Goal: Task Accomplishment & Management: Complete application form

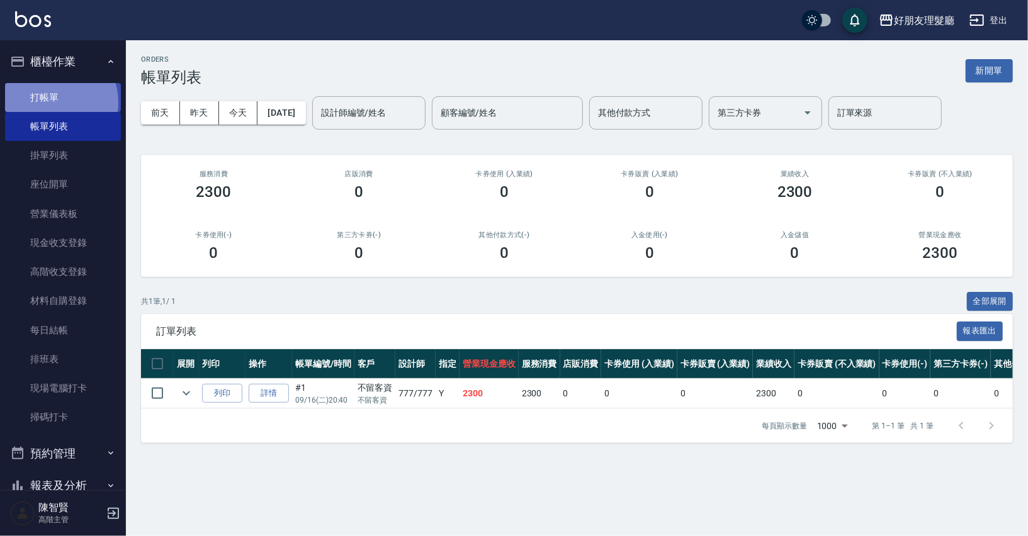
click at [53, 102] on link "打帳單" at bounding box center [63, 97] width 116 height 29
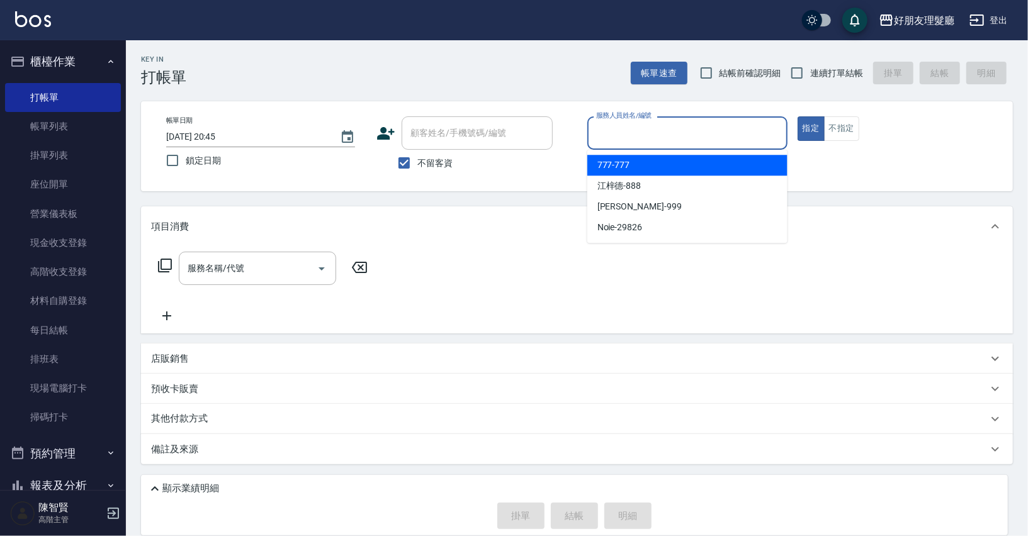
click at [631, 135] on input "服務人員姓名/編號" at bounding box center [687, 133] width 189 height 22
click at [633, 159] on div "777 -777" at bounding box center [687, 165] width 200 height 21
type input "777-777"
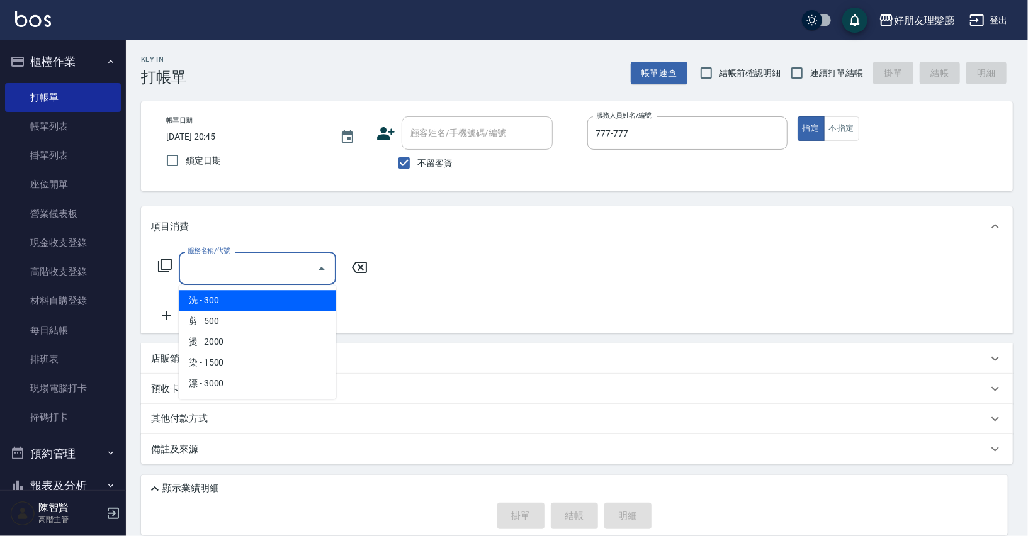
click at [305, 268] on input "服務名稱/代號" at bounding box center [247, 268] width 127 height 22
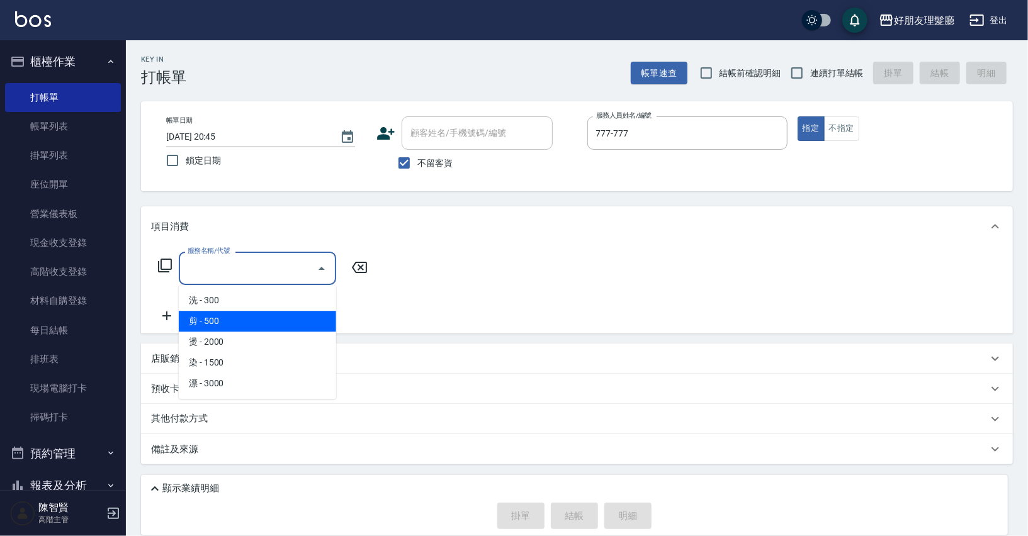
click at [295, 322] on span "剪 - 500" at bounding box center [257, 321] width 157 height 21
type input "剪(2)"
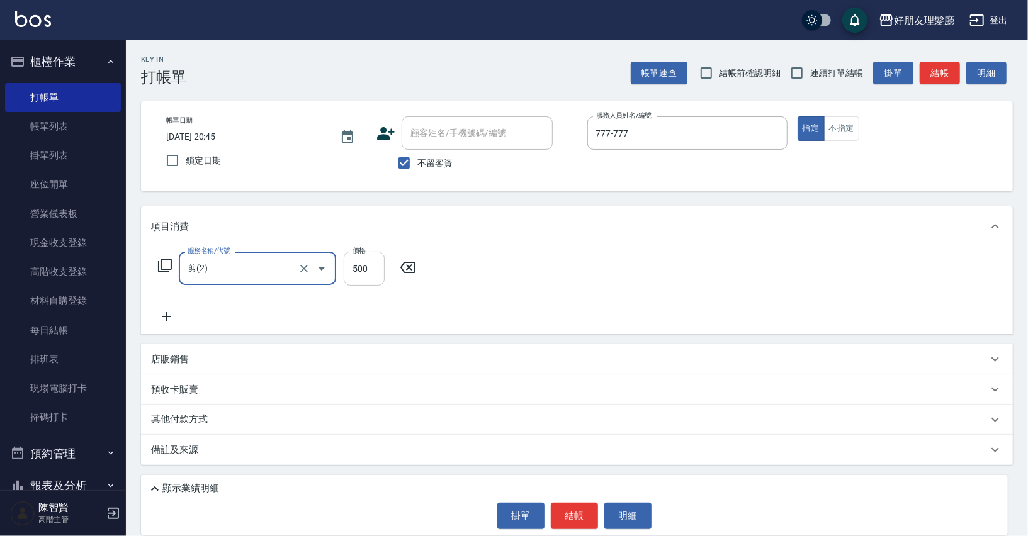
click at [358, 269] on input "500" at bounding box center [364, 269] width 41 height 34
type input "600"
click at [161, 316] on icon at bounding box center [166, 316] width 31 height 15
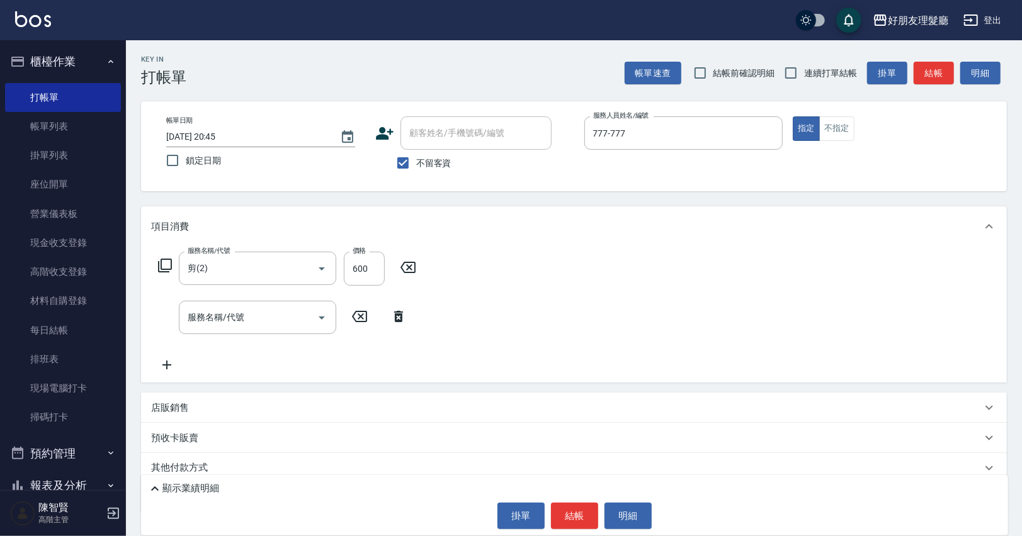
click at [174, 359] on icon at bounding box center [166, 365] width 31 height 15
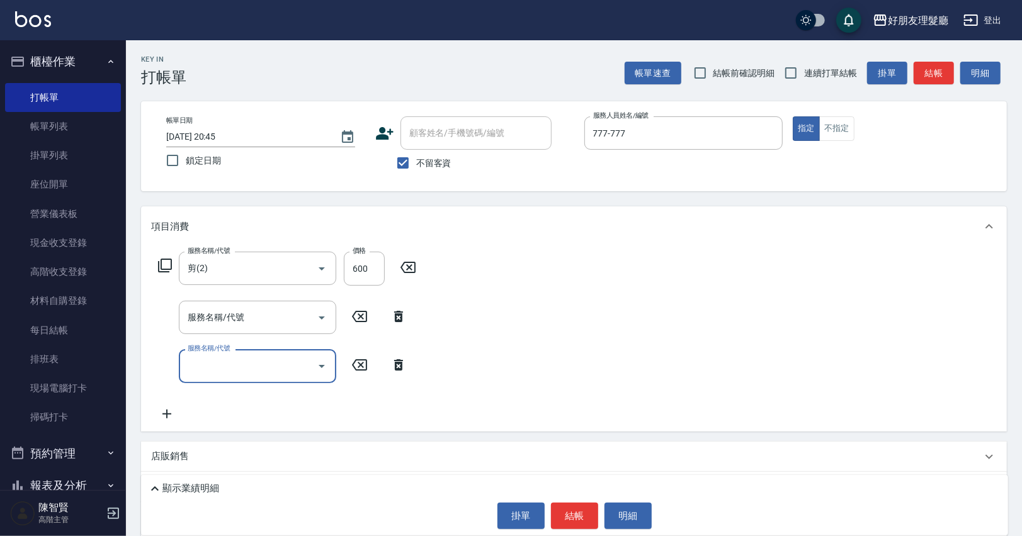
click at [166, 415] on icon at bounding box center [166, 414] width 9 height 9
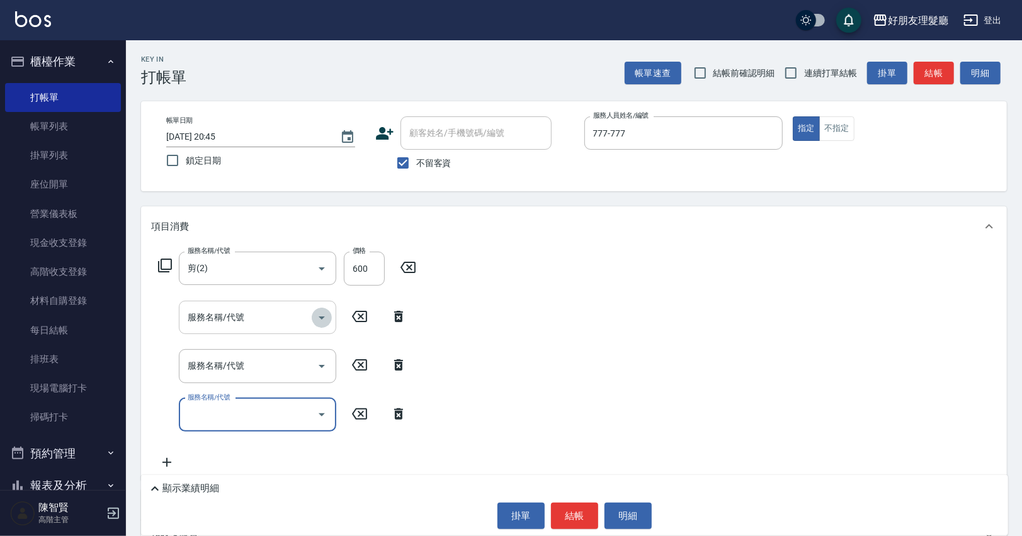
click at [322, 317] on icon "Open" at bounding box center [322, 318] width 6 height 3
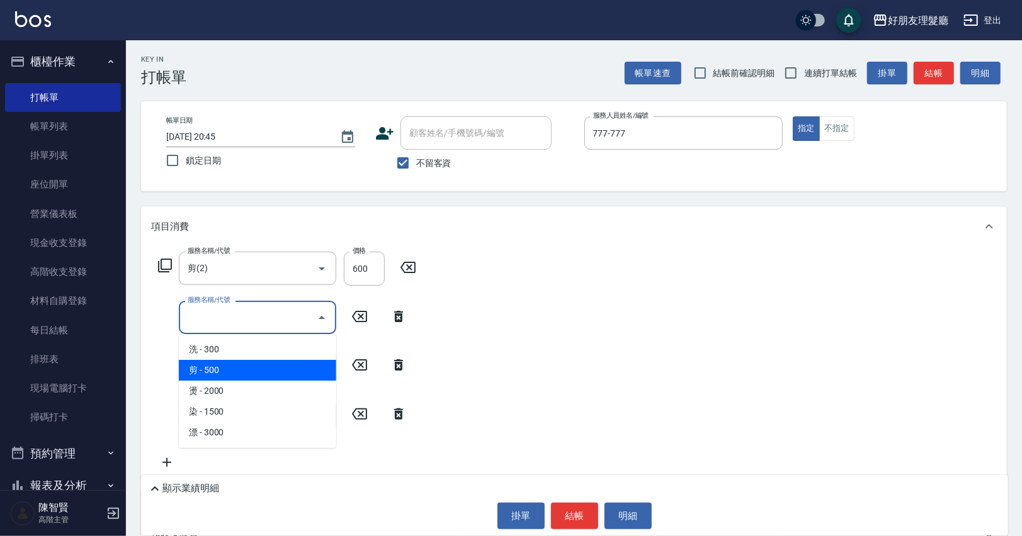
click at [293, 364] on span "剪 - 500" at bounding box center [257, 370] width 157 height 21
type input "剪(2)"
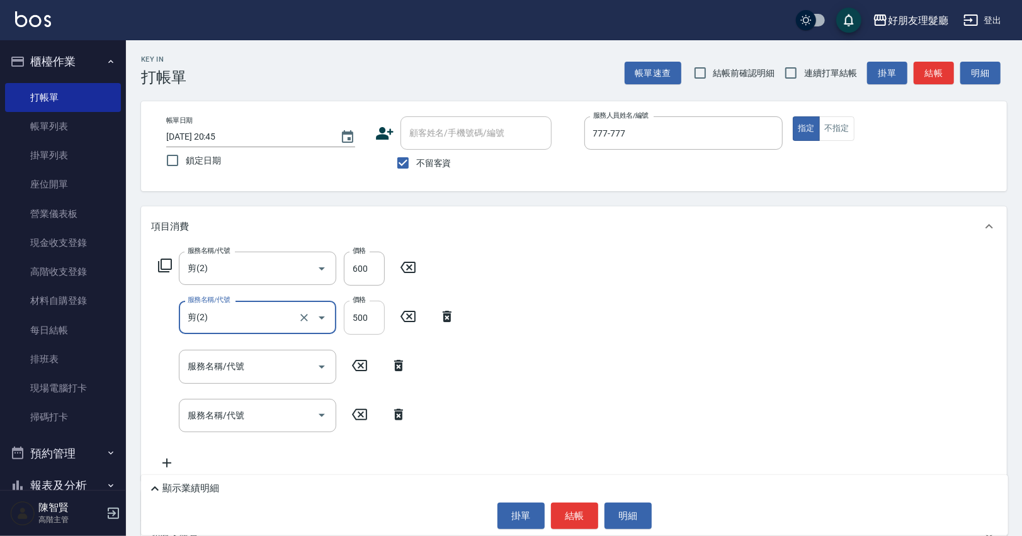
click at [358, 317] on input "500" at bounding box center [364, 318] width 41 height 34
type input "600"
click at [319, 372] on icon "Open" at bounding box center [321, 366] width 15 height 15
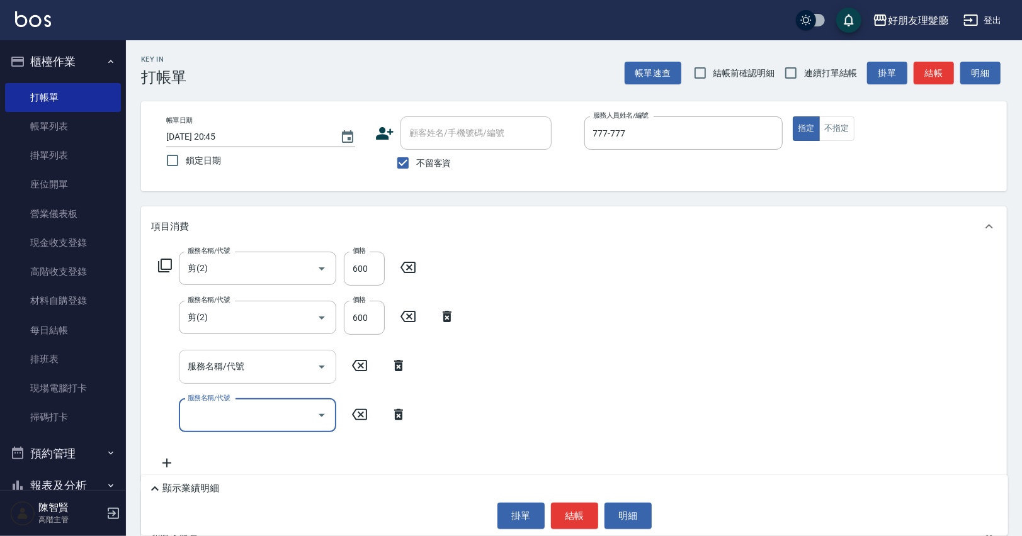
click at [291, 370] on input "服務名稱/代號" at bounding box center [247, 367] width 127 height 22
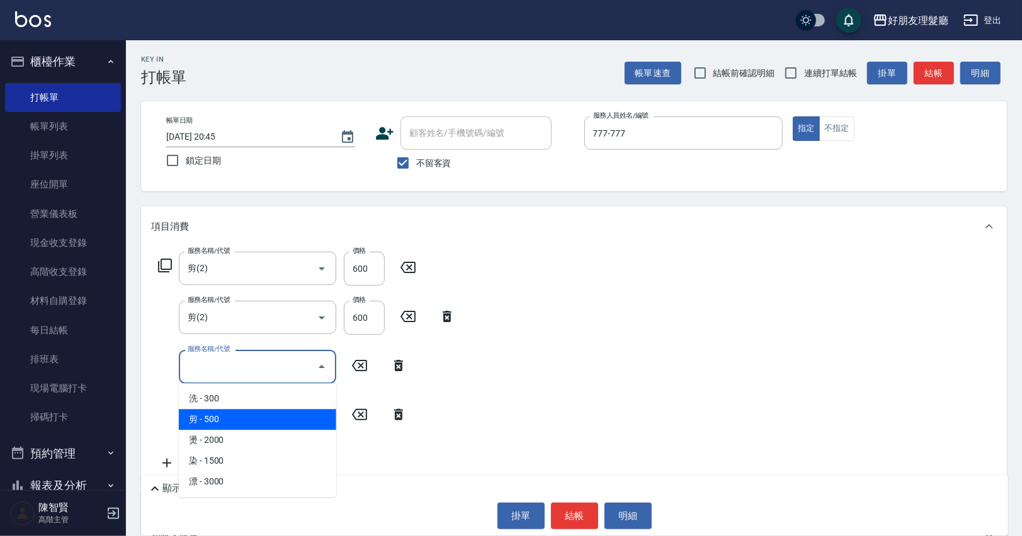
click at [281, 420] on span "剪 - 500" at bounding box center [257, 419] width 157 height 21
type input "剪(2)"
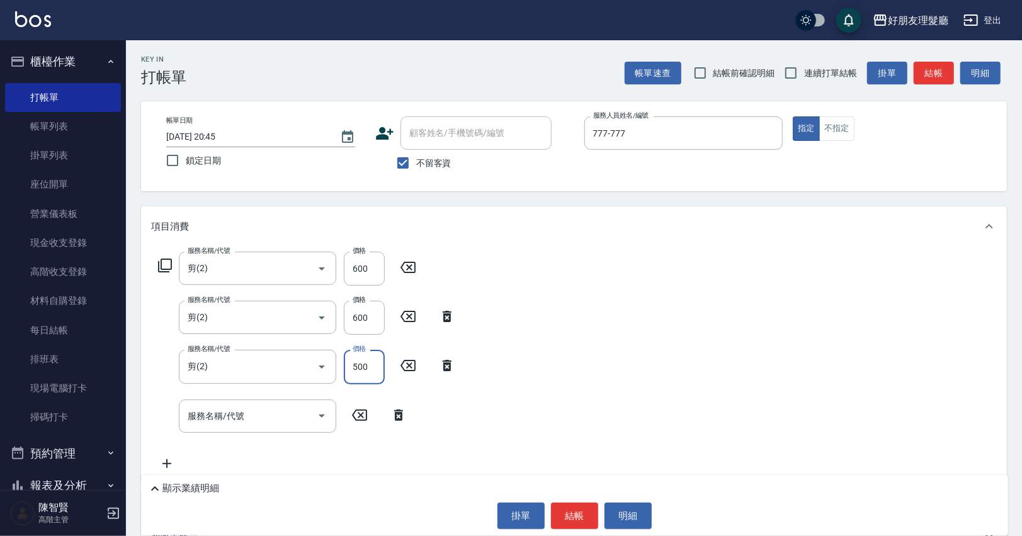
click at [359, 372] on input "500" at bounding box center [364, 367] width 41 height 34
type input "600"
click at [274, 422] on input "服務名稱/代號" at bounding box center [247, 416] width 127 height 22
click at [291, 419] on input "服務名稱/代號" at bounding box center [247, 416] width 127 height 22
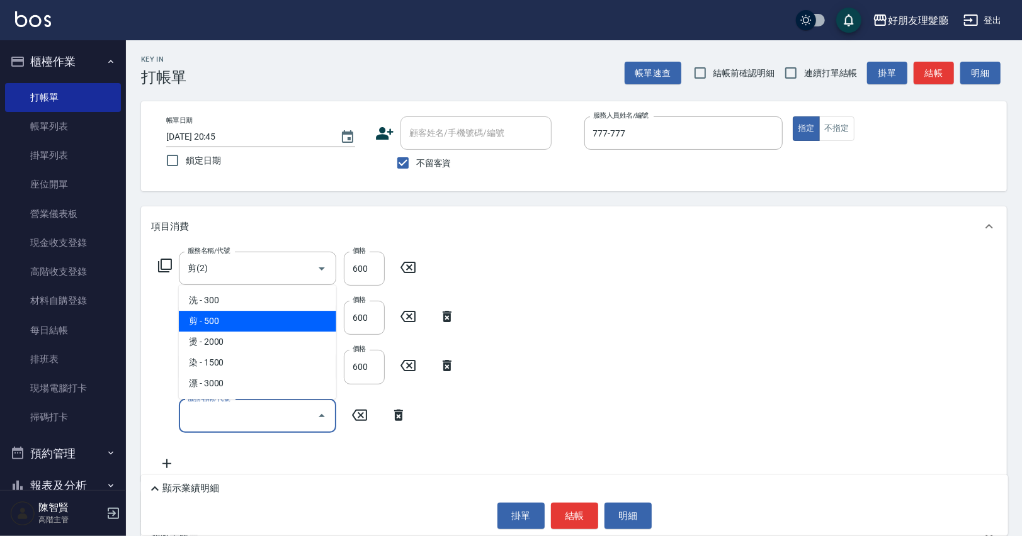
click at [257, 330] on span "剪 - 500" at bounding box center [257, 321] width 157 height 21
type input "剪(2)"
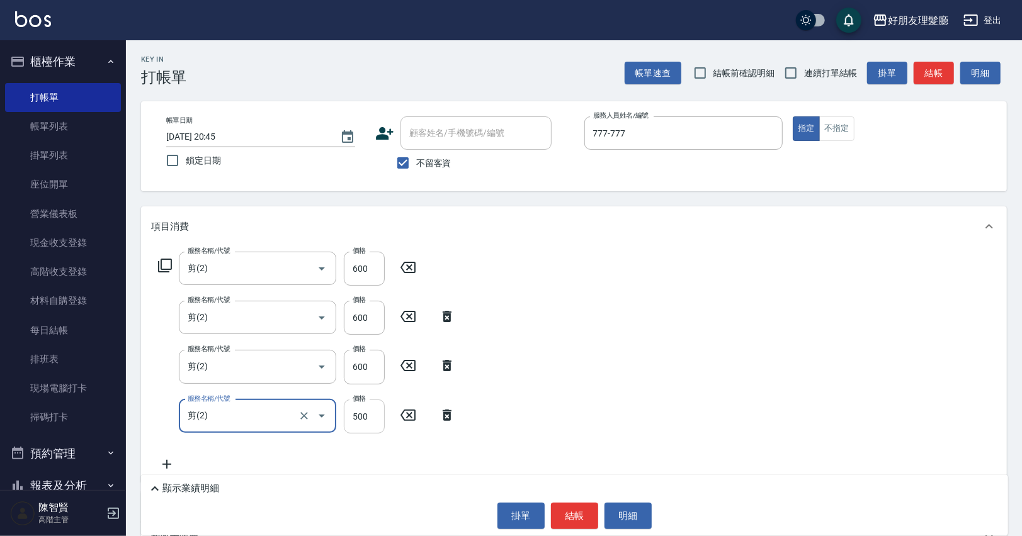
click at [364, 417] on input "500" at bounding box center [364, 417] width 41 height 34
type input "600"
click at [575, 516] on button "結帳" at bounding box center [574, 516] width 47 height 26
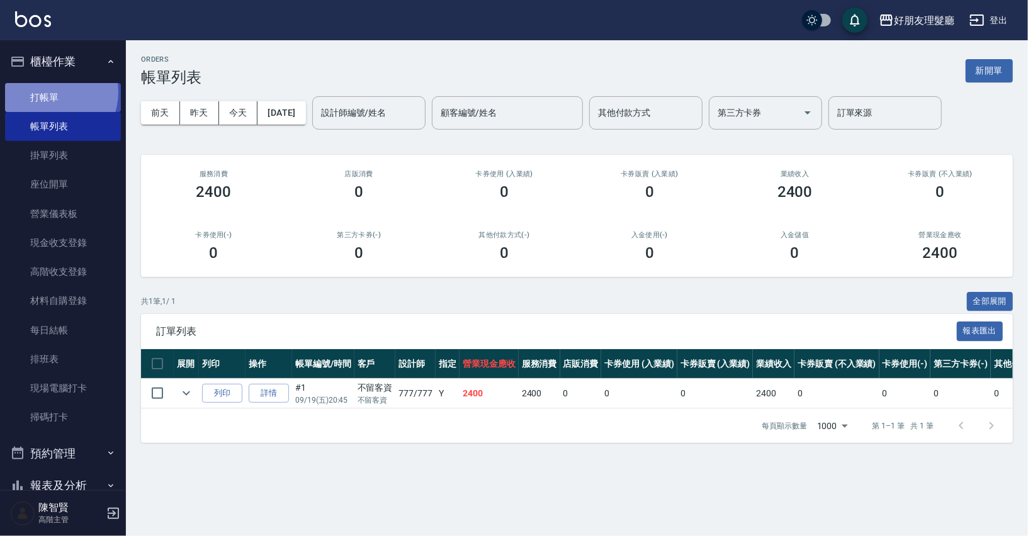
click at [50, 92] on link "打帳單" at bounding box center [63, 97] width 116 height 29
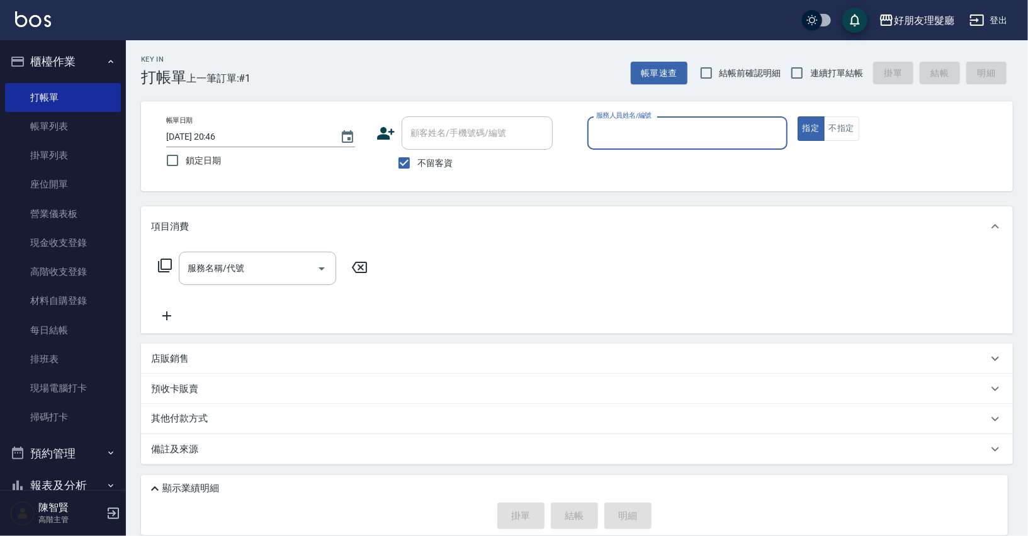
click at [737, 142] on input "服務人員姓名/編號" at bounding box center [687, 133] width 189 height 22
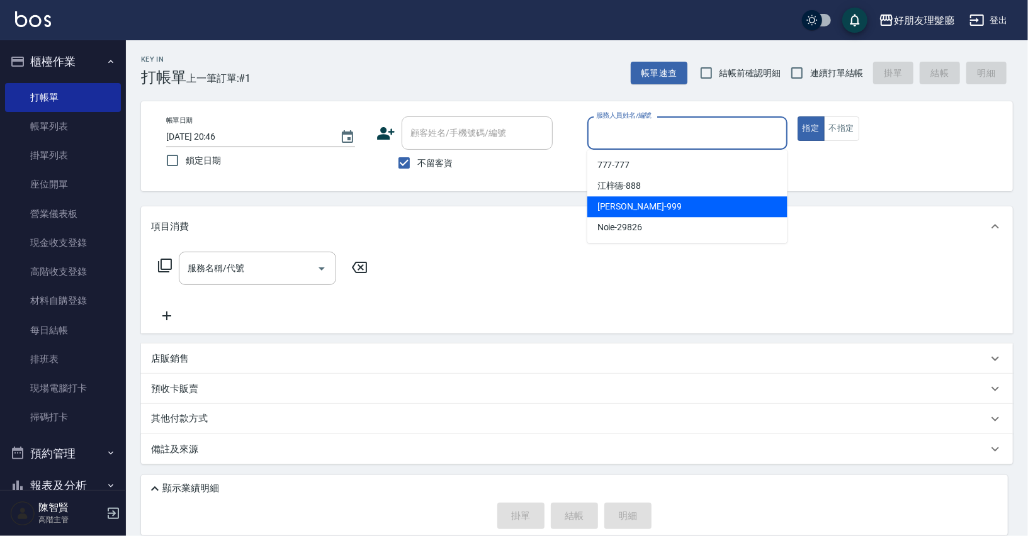
click at [703, 200] on div "[PERSON_NAME] -999" at bounding box center [687, 206] width 200 height 21
type input "阿賢-999"
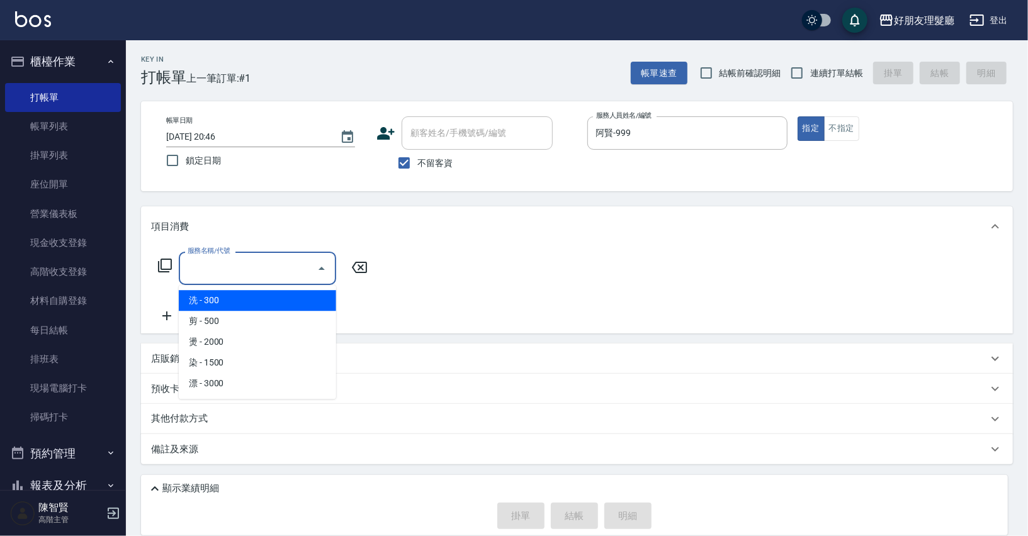
click at [249, 271] on input "服務名稱/代號" at bounding box center [247, 268] width 127 height 22
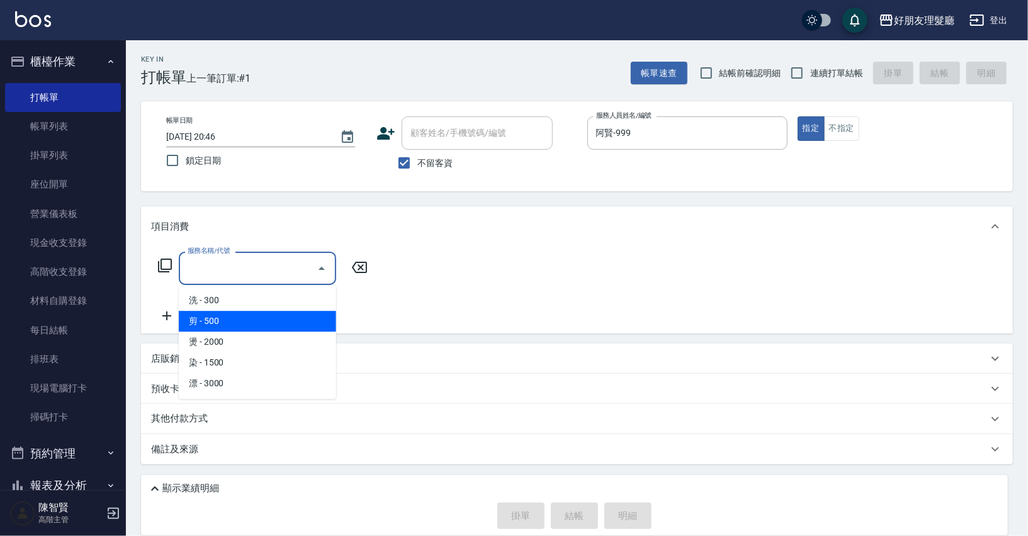
click at [249, 315] on span "剪 - 500" at bounding box center [257, 321] width 157 height 21
type input "剪(2)"
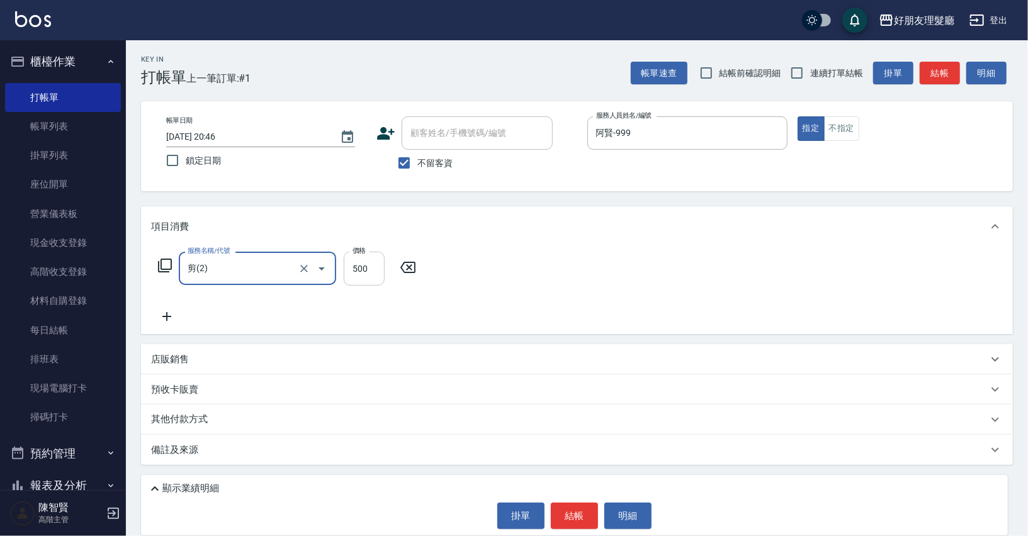
click at [358, 273] on input "500" at bounding box center [364, 269] width 41 height 34
type input "600"
click at [166, 312] on icon at bounding box center [166, 316] width 31 height 15
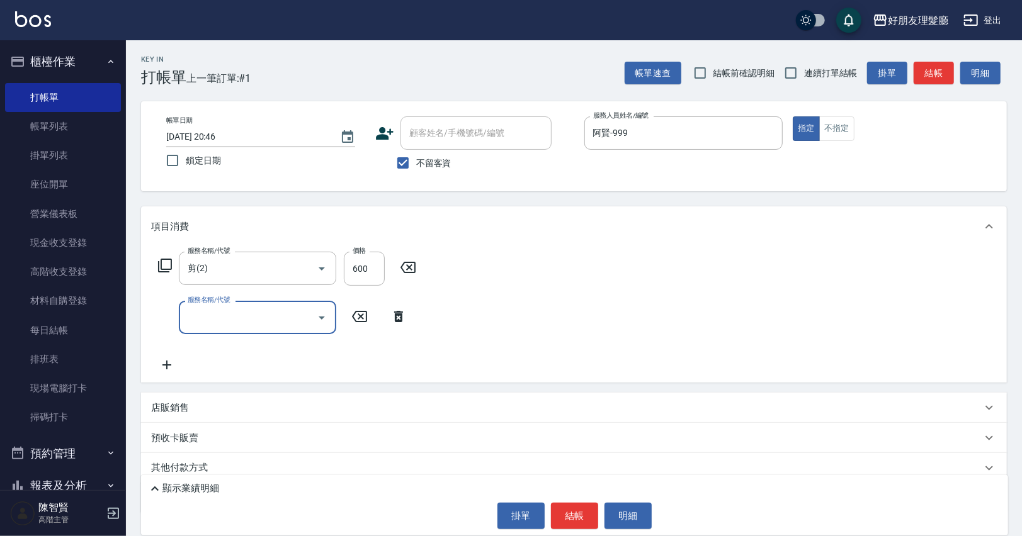
click at [228, 318] on input "服務名稱/代號" at bounding box center [247, 318] width 127 height 22
click at [240, 389] on span "燙 - 2000" at bounding box center [257, 391] width 157 height 21
type input "燙(3)"
click at [360, 324] on input "2000" at bounding box center [364, 318] width 41 height 34
type input "1950"
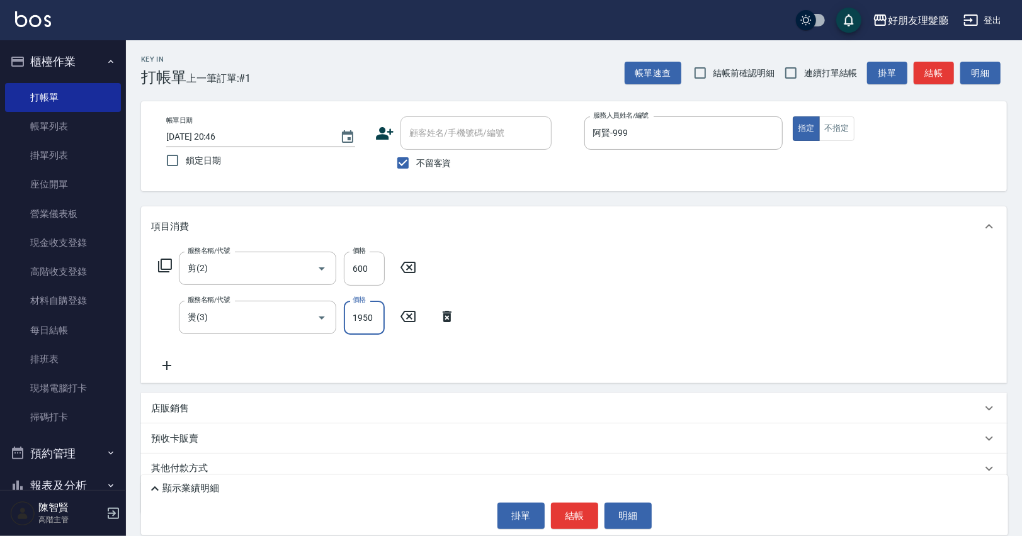
click at [172, 365] on icon at bounding box center [166, 365] width 31 height 15
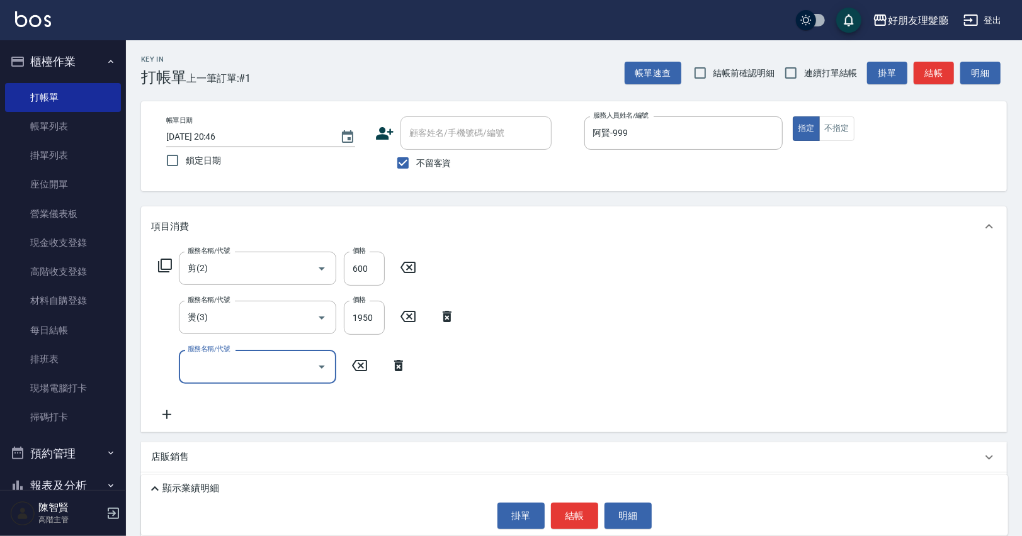
click at [254, 378] on div "服務名稱/代號" at bounding box center [257, 366] width 157 height 33
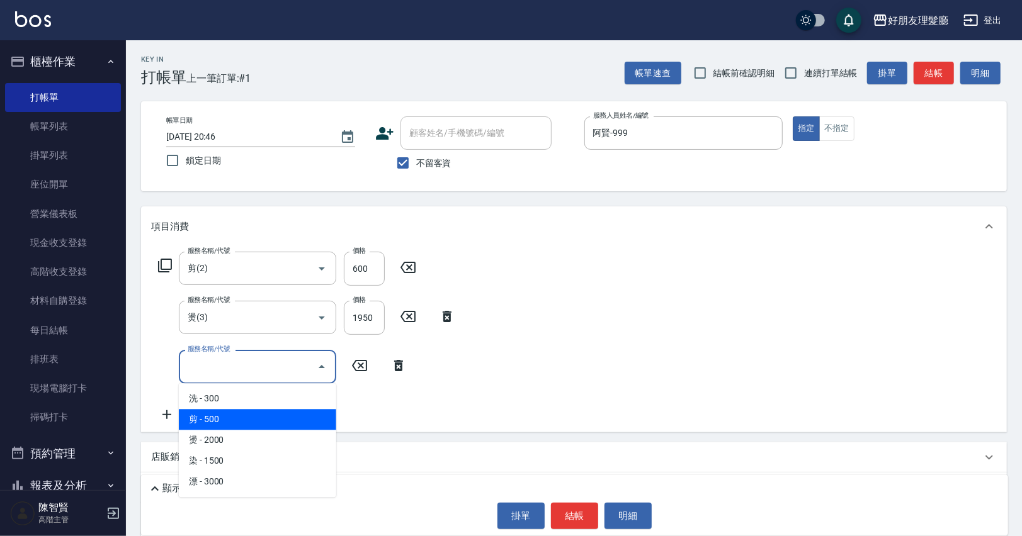
click at [248, 424] on span "剪 - 500" at bounding box center [257, 419] width 157 height 21
type input "剪(2)"
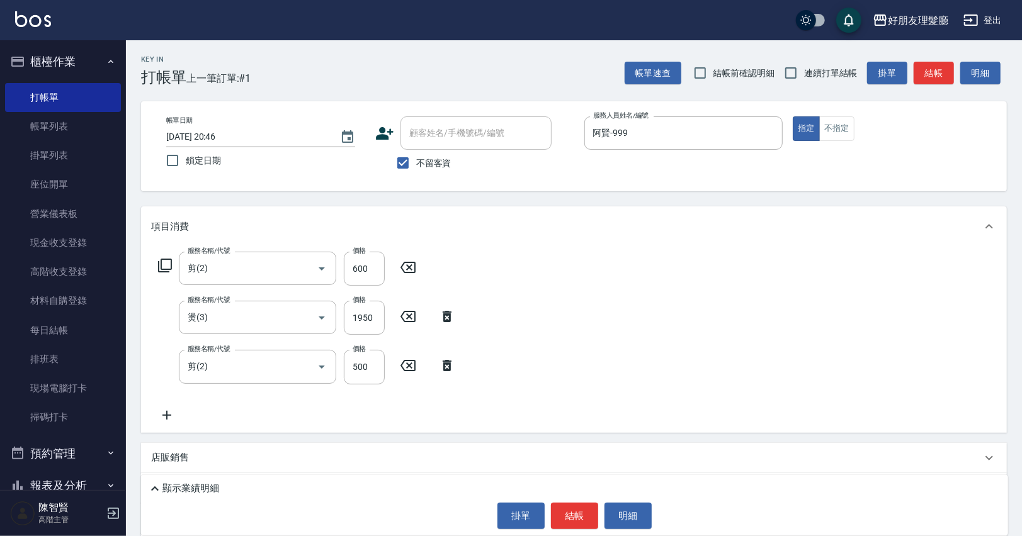
click at [148, 407] on div "服務名稱/代號 剪(2) 服務名稱/代號 價格 600 價格 服務名稱/代號 燙(3) 服務名稱/代號 價格 1950 價格 服務名稱/代號 剪(2) 服務名…" at bounding box center [573, 340] width 865 height 186
click at [171, 414] on icon at bounding box center [166, 415] width 31 height 15
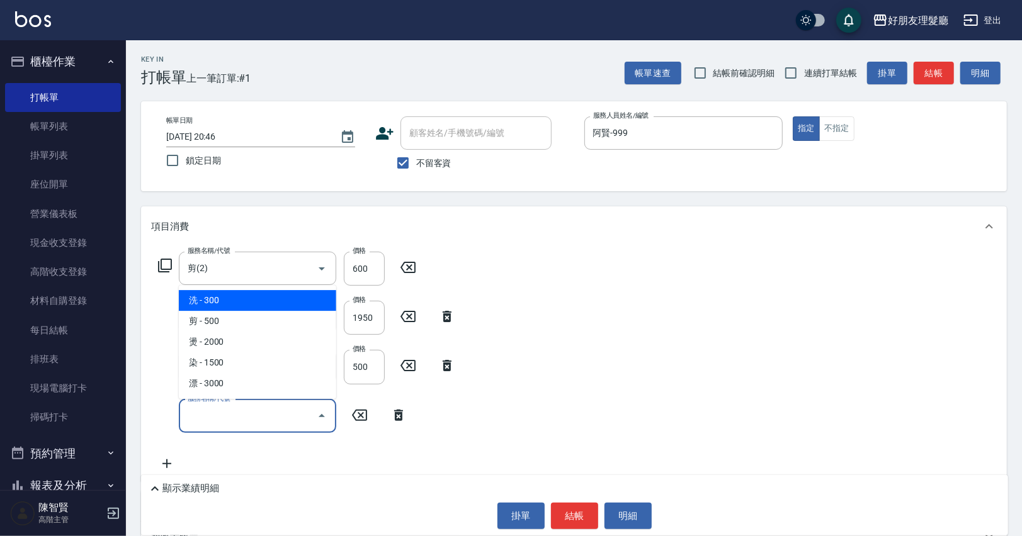
click at [251, 426] on input "服務名稱/代號" at bounding box center [247, 416] width 127 height 22
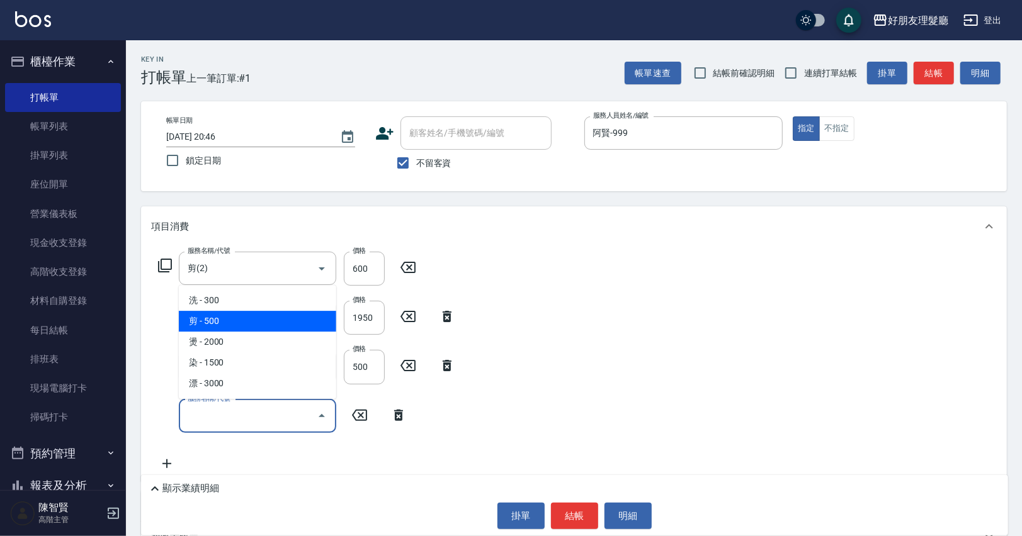
click at [247, 321] on span "剪 - 500" at bounding box center [257, 321] width 157 height 21
type input "剪(2)"
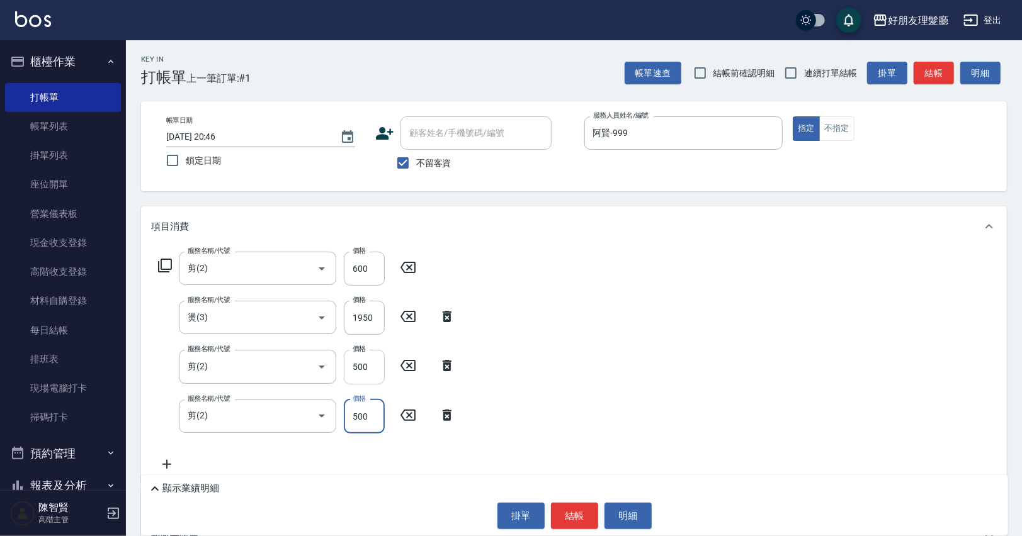
click at [363, 368] on input "500" at bounding box center [364, 367] width 41 height 34
type input "600"
click at [359, 415] on input "500" at bounding box center [364, 417] width 41 height 34
type input "600"
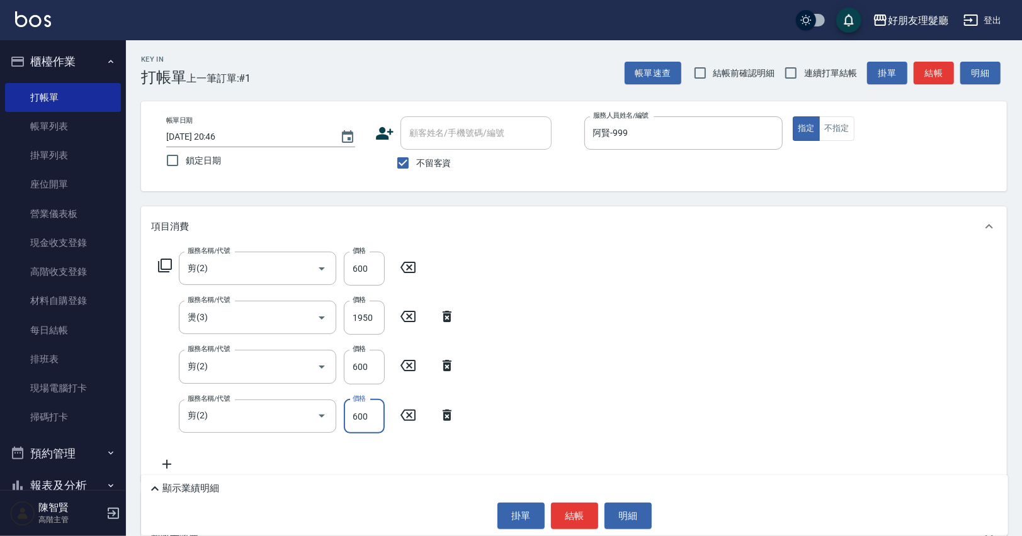
click at [578, 363] on div "服務名稱/代號 剪(2) 服務名稱/代號 價格 600 價格 服務名稱/代號 燙(3) 服務名稱/代號 價格 1950 價格 服務名稱/代號 剪(2) 服務名…" at bounding box center [573, 364] width 865 height 235
click at [171, 461] on icon at bounding box center [166, 464] width 31 height 15
click at [650, 327] on div "服務名稱/代號 剪(2) 服務名稱/代號 價格 600 價格 服務名稱/代號 燙(3) 服務名稱/代號 價格 1950 價格 服務名稱/代號 剪(2) 服務名…" at bounding box center [573, 389] width 865 height 284
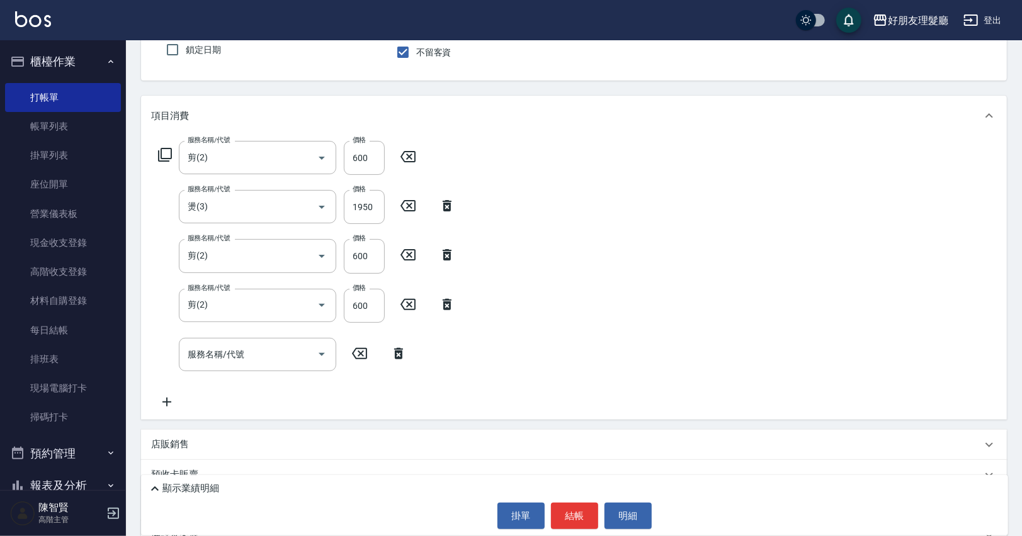
scroll to position [121, 0]
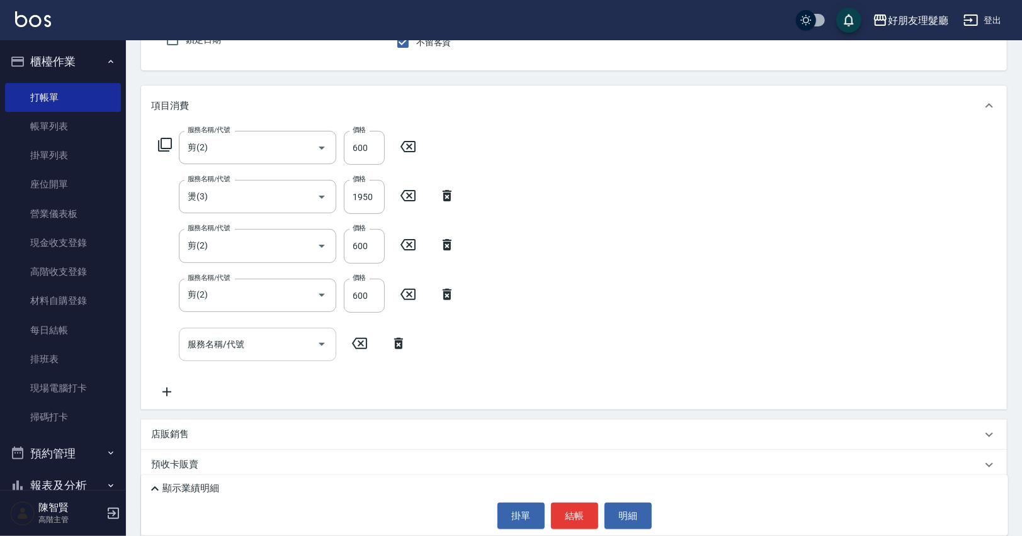
click at [218, 357] on div "服務名稱/代號" at bounding box center [257, 344] width 157 height 33
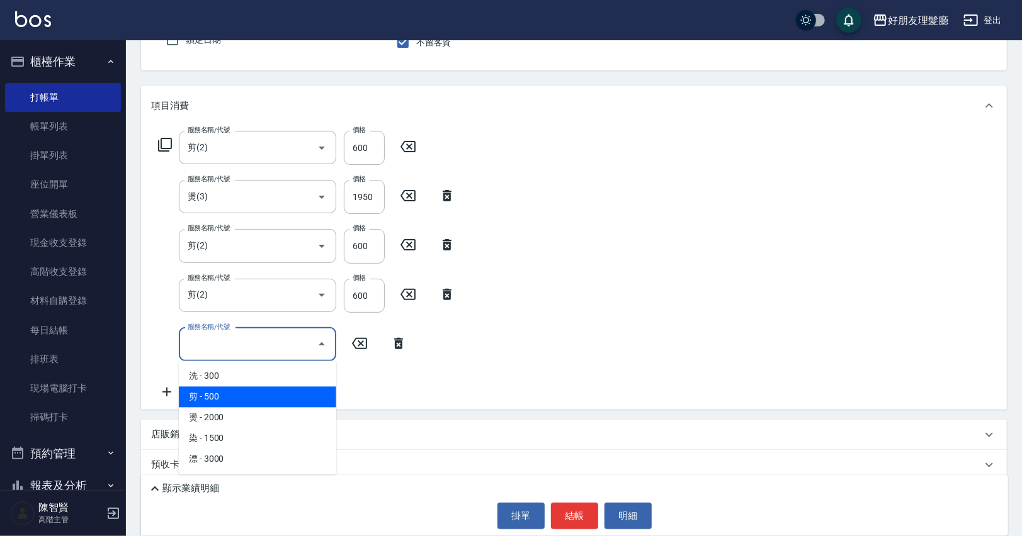
click at [310, 390] on span "剪 - 500" at bounding box center [257, 397] width 157 height 21
type input "剪(2)"
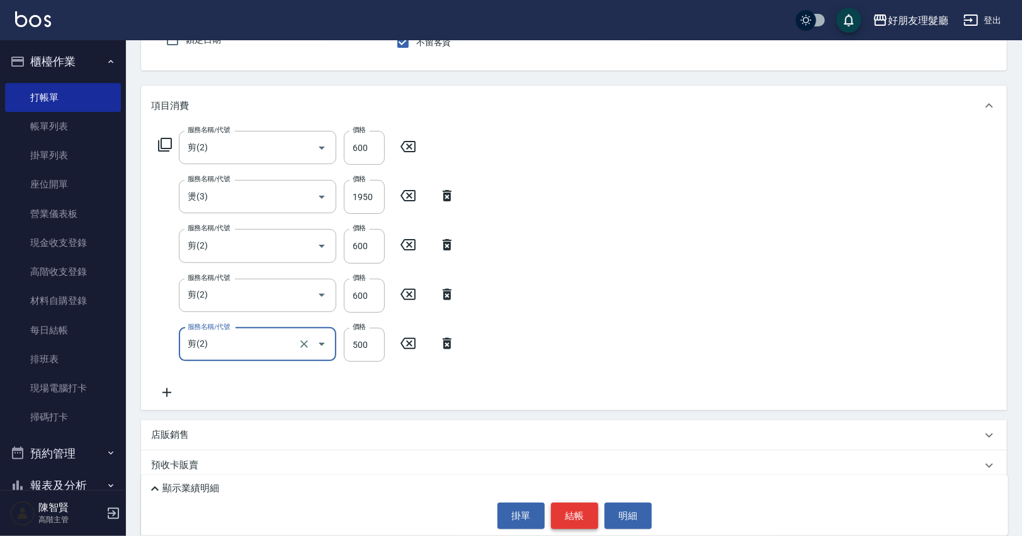
click at [575, 519] on button "結帳" at bounding box center [574, 516] width 47 height 26
